Goal: Information Seeking & Learning: Learn about a topic

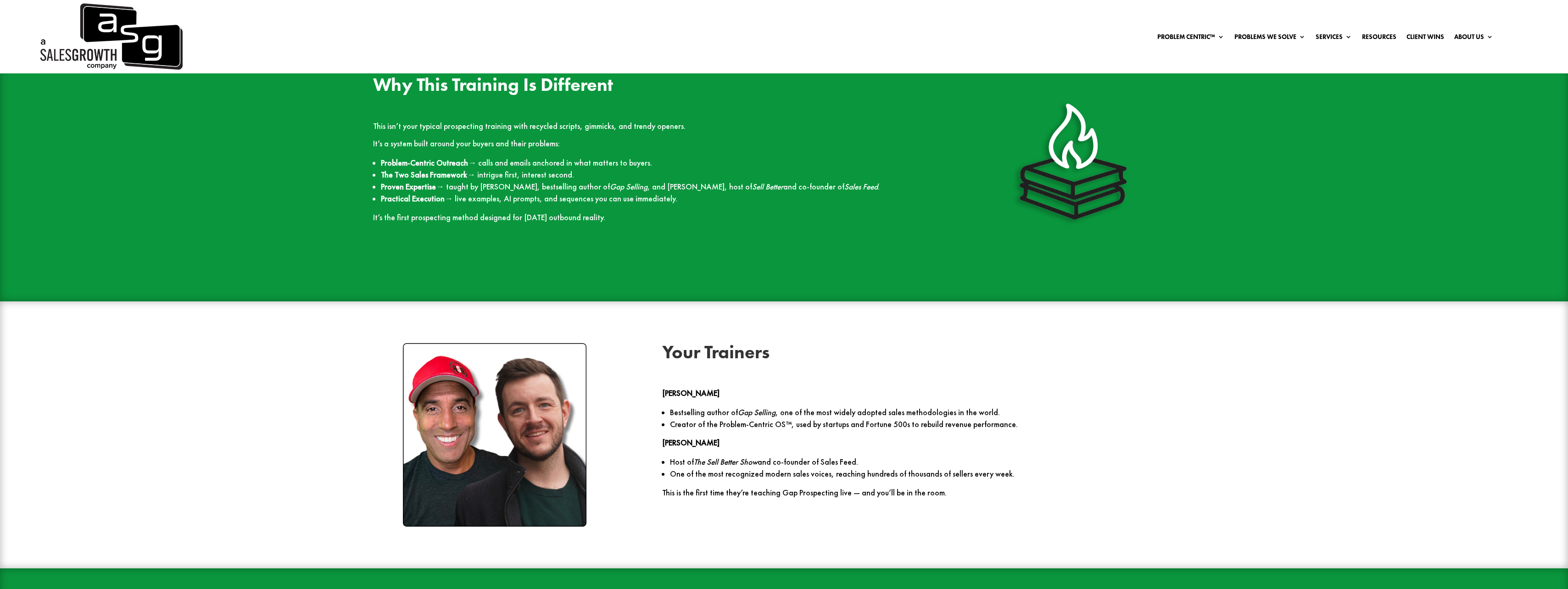
scroll to position [1422, 0]
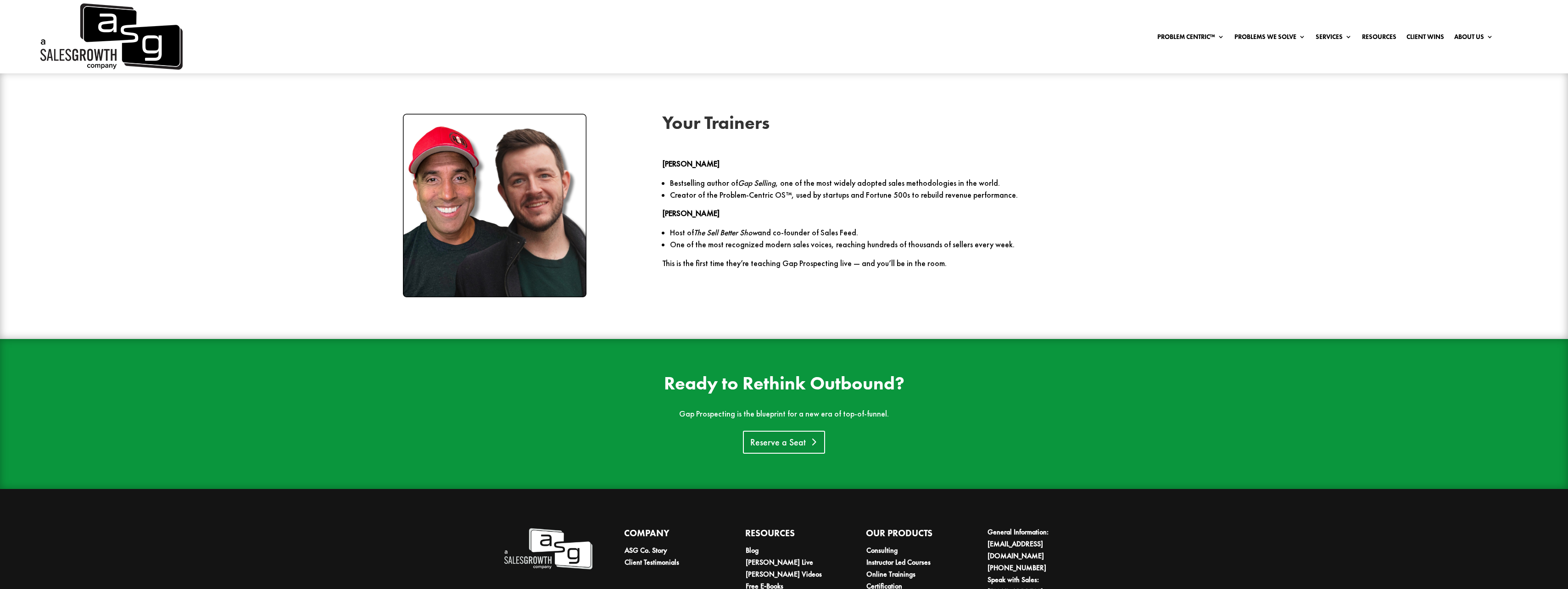
click at [576, 258] on link "Reserve a Seat" at bounding box center [784, 442] width 82 height 23
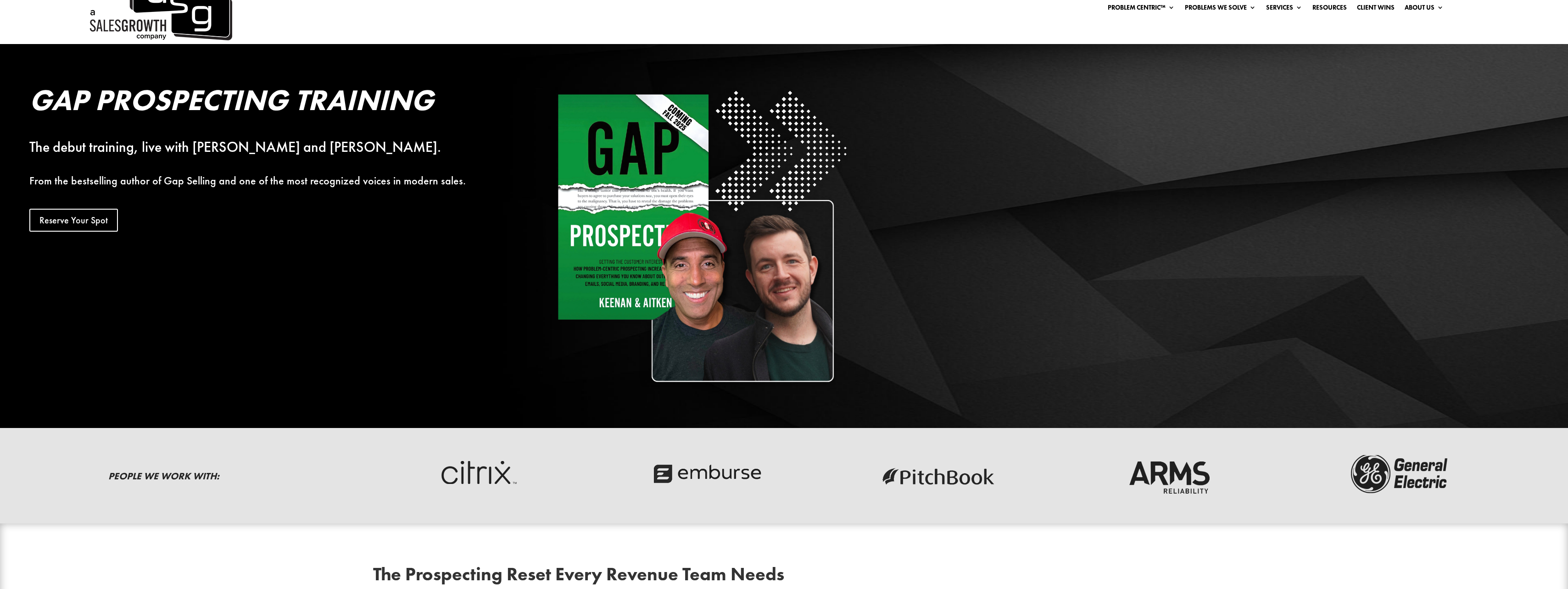
scroll to position [0, 0]
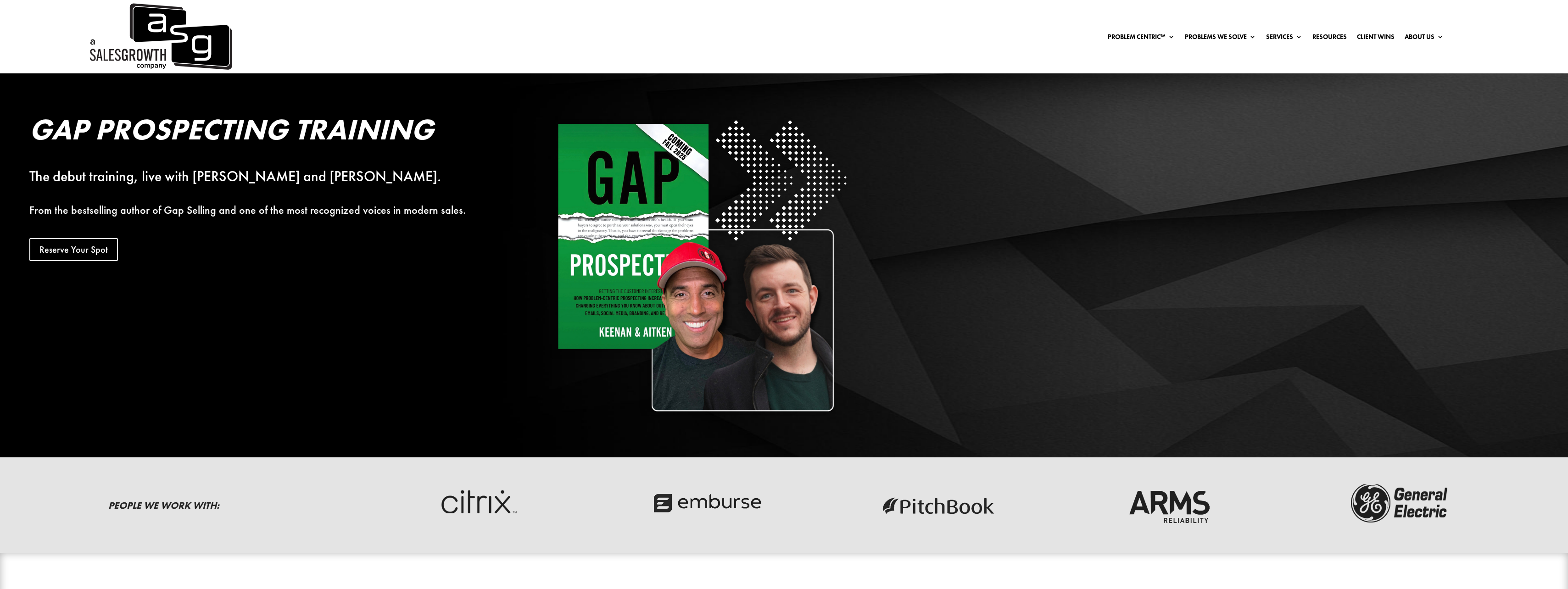
click at [576, 258] on img at bounding box center [701, 265] width 302 height 302
click at [576, 45] on div "Problem Centric™ Problem Centric™ OS Problem Identification Chart Gap Selling T…" at bounding box center [784, 37] width 1568 height 74
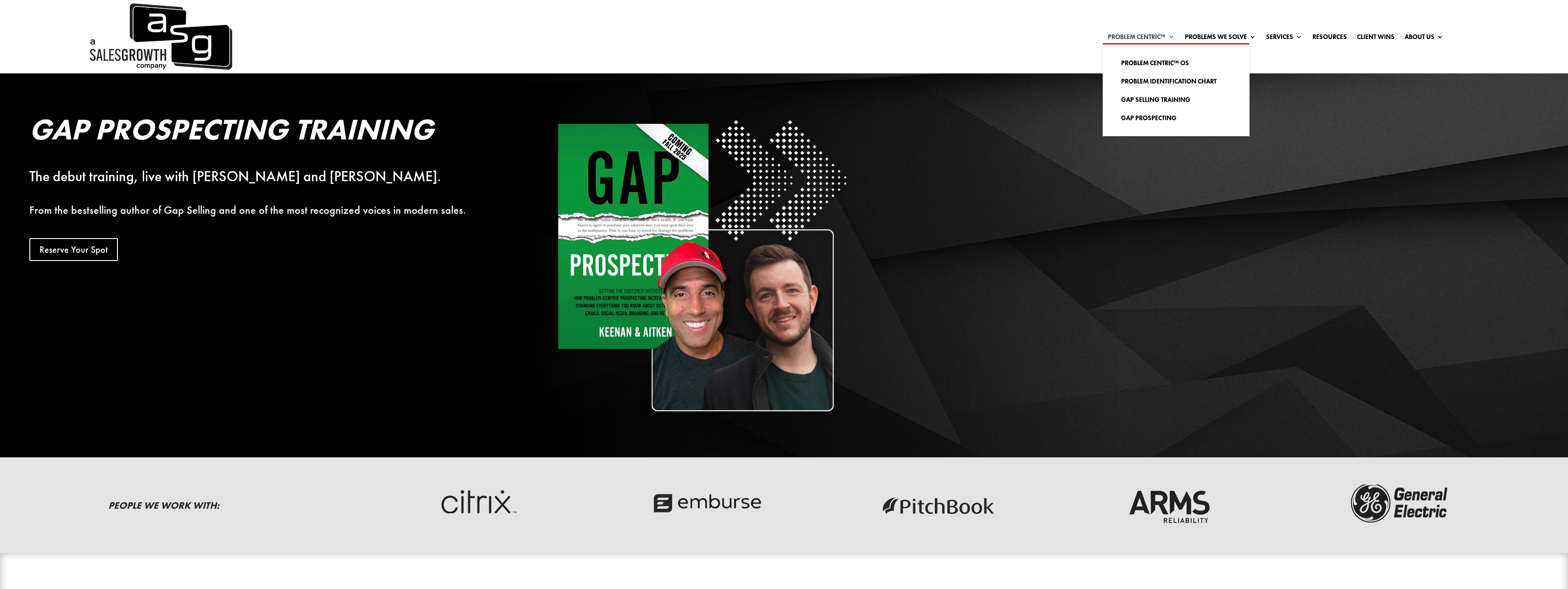
click at [576, 38] on link "Problem Centric™" at bounding box center [1141, 38] width 67 height 10
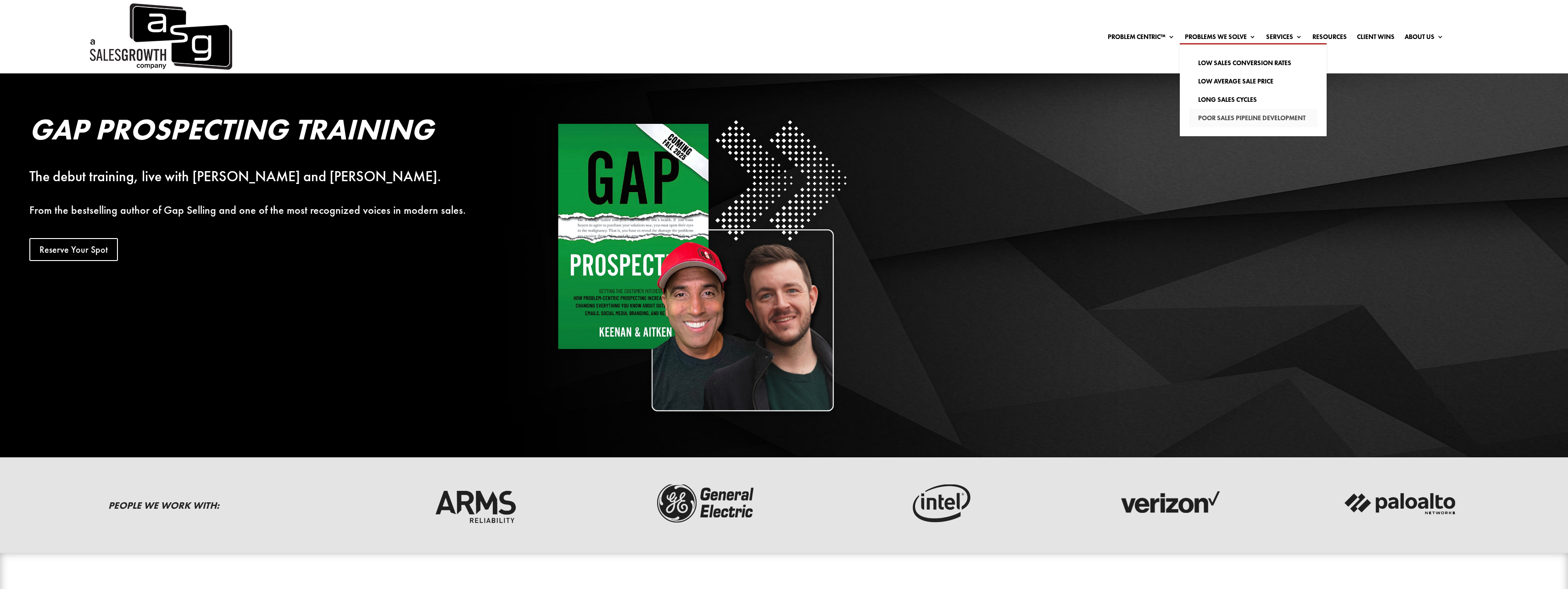
click at [576, 115] on link "Poor Sales Pipeline Development" at bounding box center [1253, 118] width 128 height 18
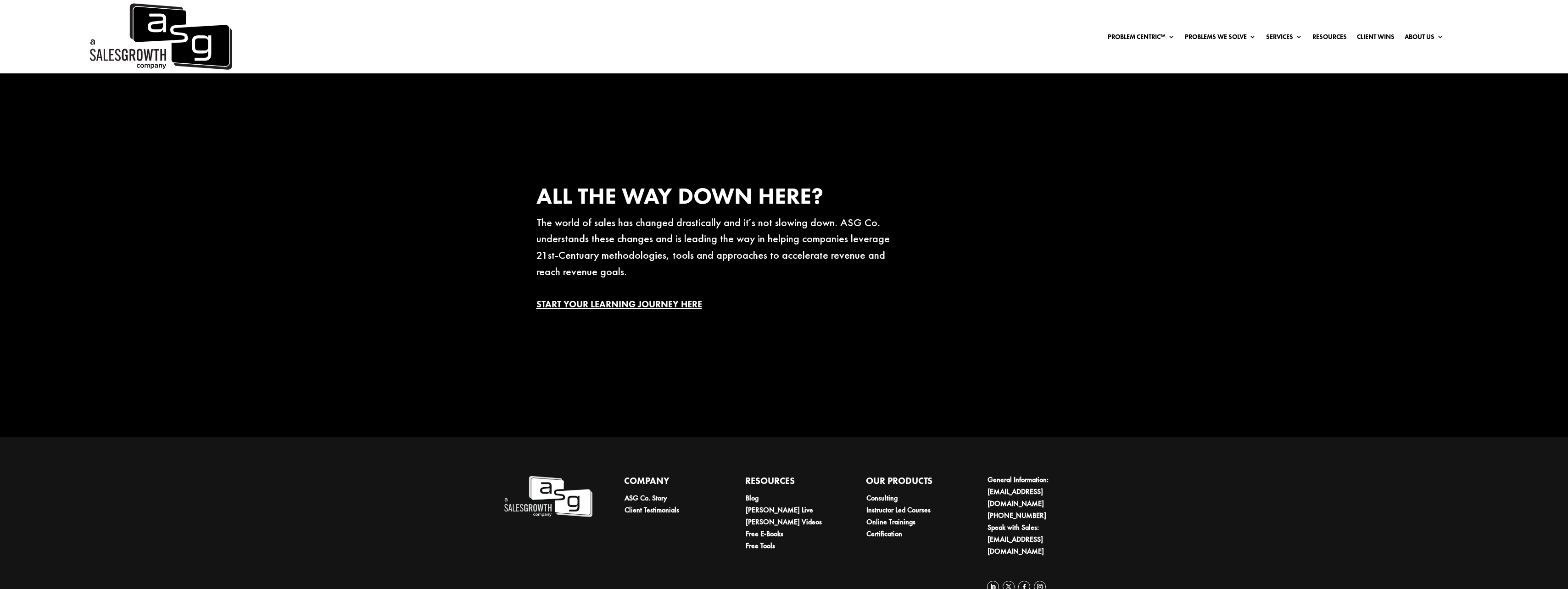
scroll to position [1931, 0]
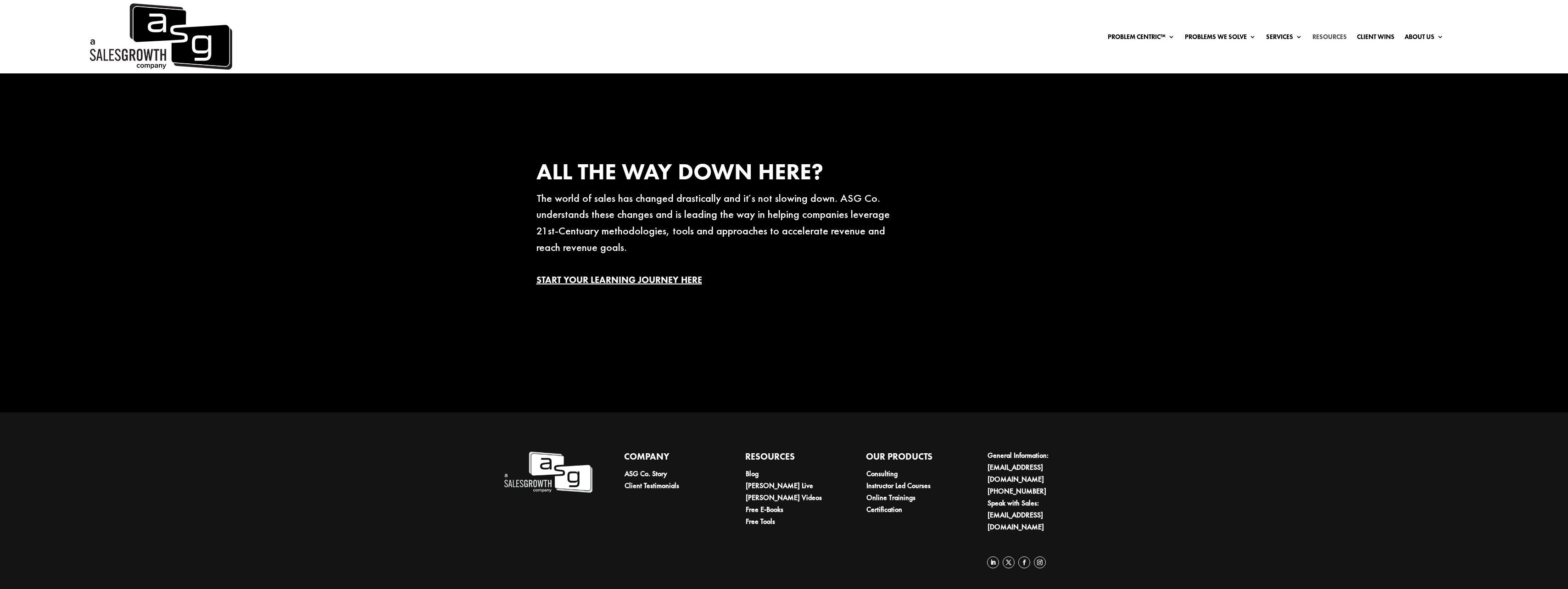
click at [1335, 33] on link "Resources" at bounding box center [1329, 38] width 35 height 10
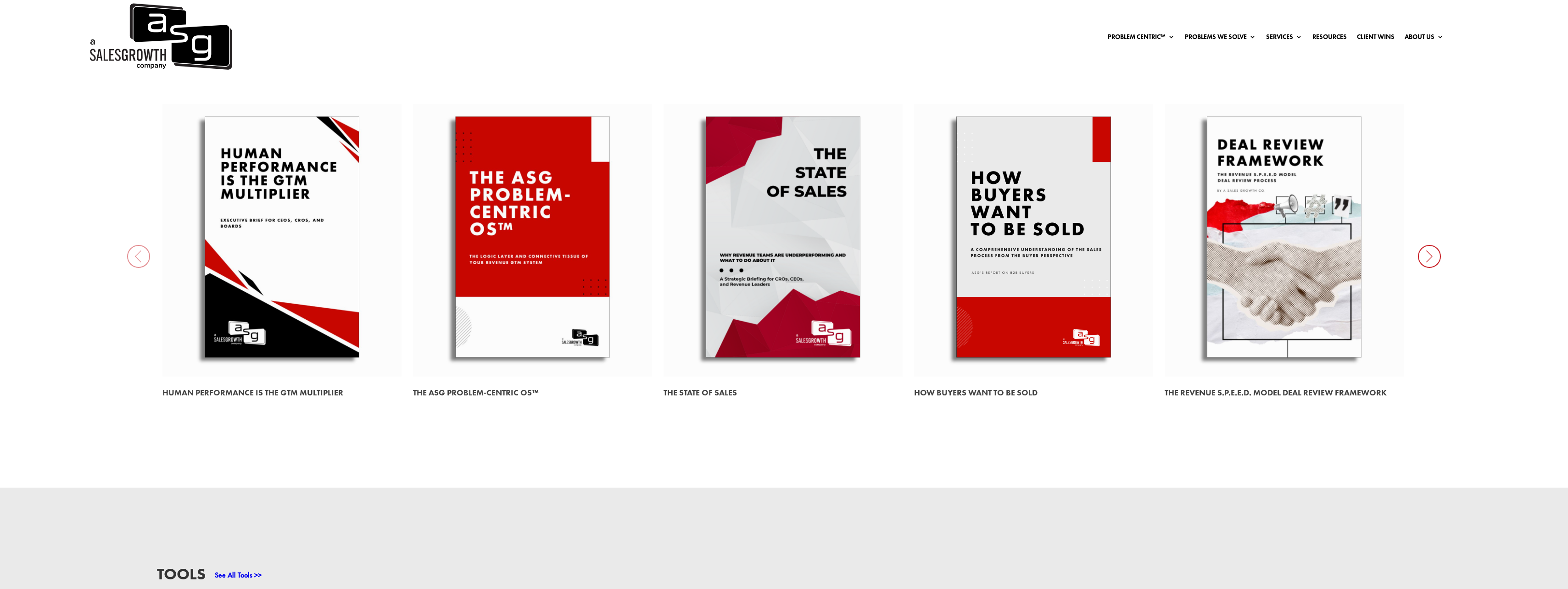
scroll to position [688, 0]
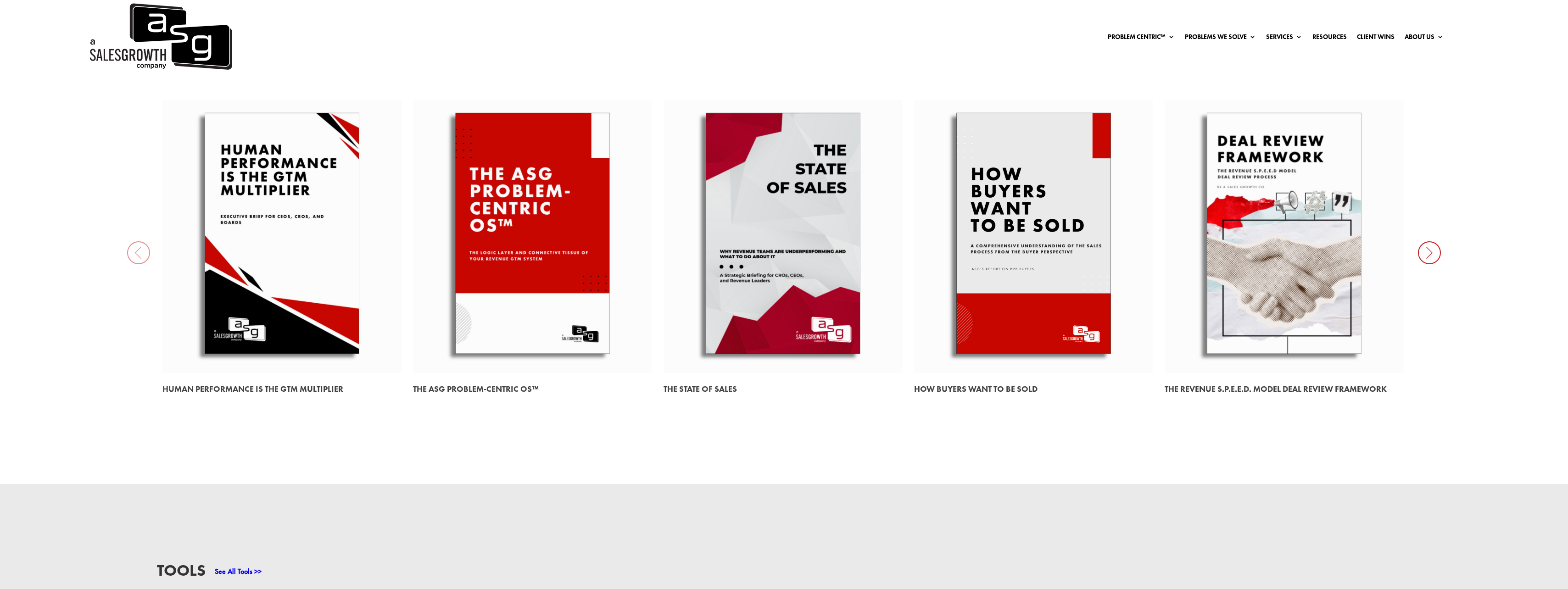
click at [1377, 45] on div "Problem Centric™ Problem Centric™ OS Problem Identification Chart Gap Selling T…" at bounding box center [784, 37] width 1568 height 74
click at [1379, 40] on link "Client Wins" at bounding box center [1376, 38] width 38 height 10
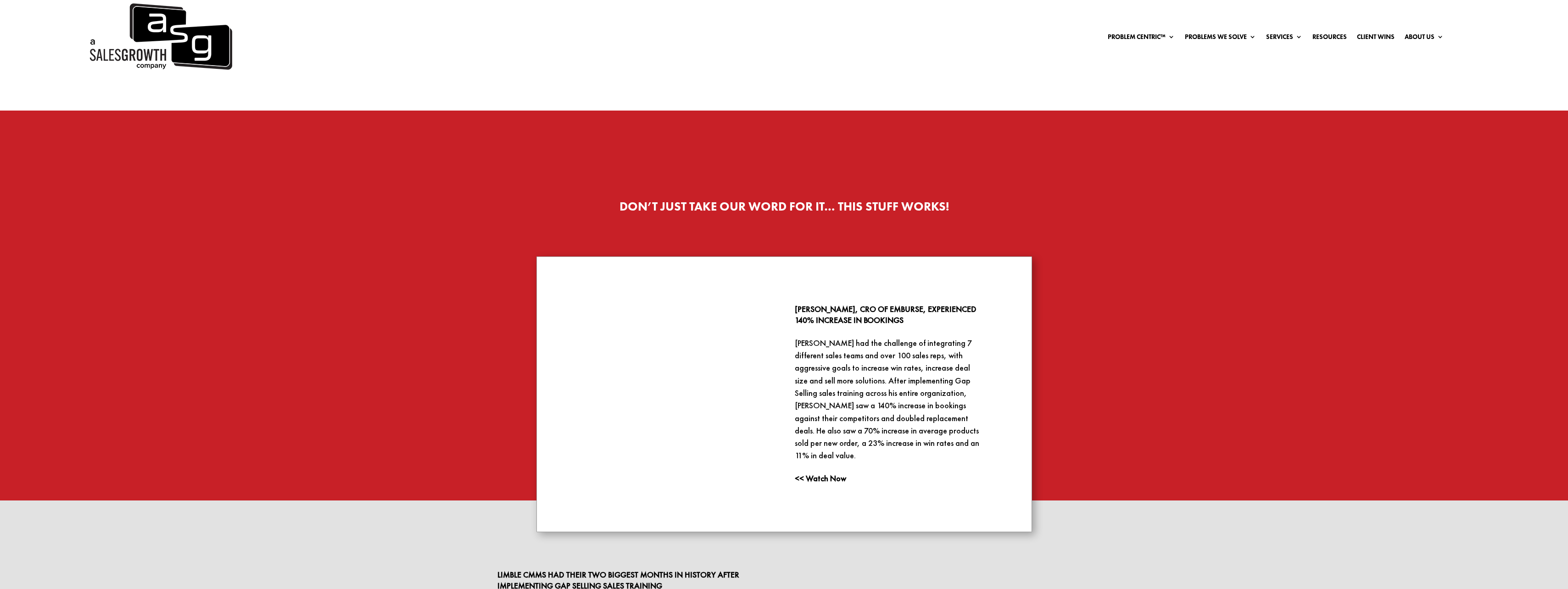
scroll to position [1422, 0]
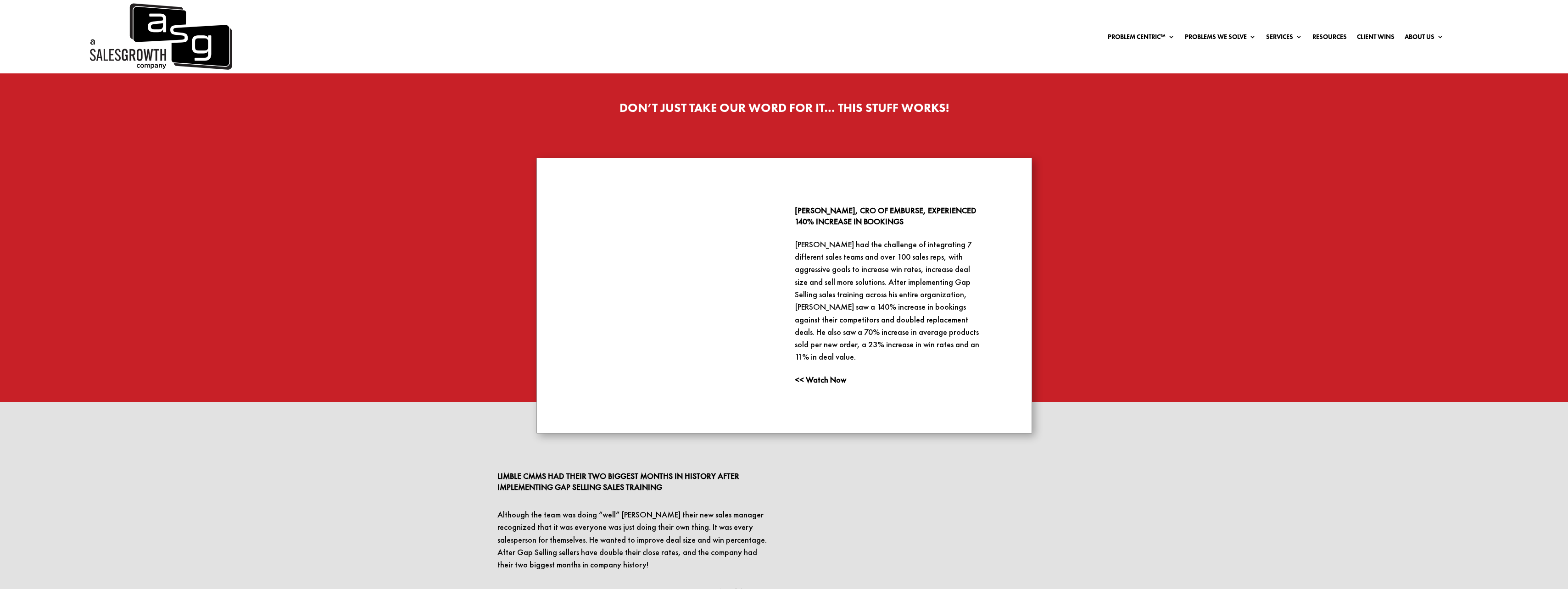
drag, startPoint x: 955, startPoint y: 420, endPoint x: 1324, endPoint y: 32, distance: 535.4
click at [1324, 32] on ul "Problem Centric™ Problem Centric™ OS Problem Identification Chart Gap Selling T…" at bounding box center [1276, 37] width 346 height 14
click at [1323, 38] on link "Resources" at bounding box center [1329, 38] width 35 height 10
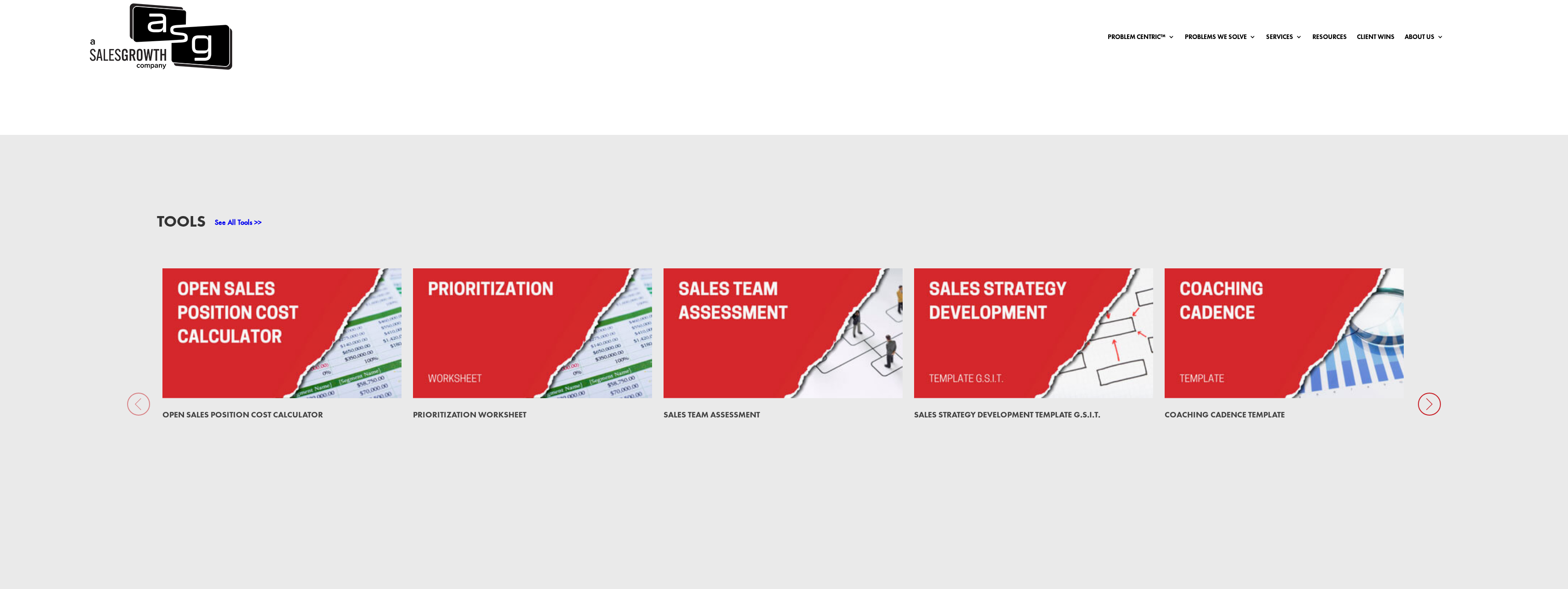
scroll to position [1101, 0]
